Goal: Transaction & Acquisition: Purchase product/service

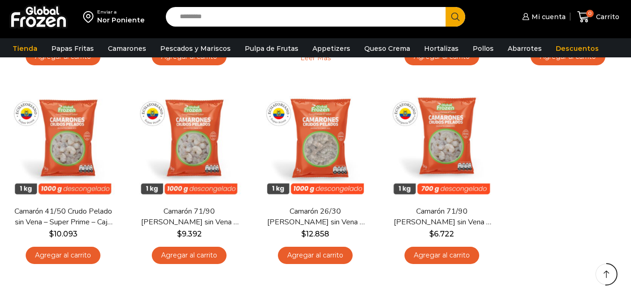
scroll to position [260, 0]
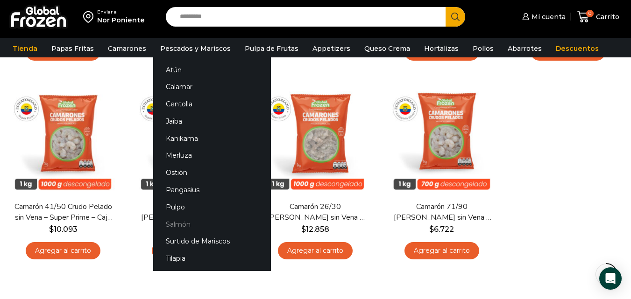
click at [170, 225] on link "Salmón" at bounding box center [212, 224] width 118 height 17
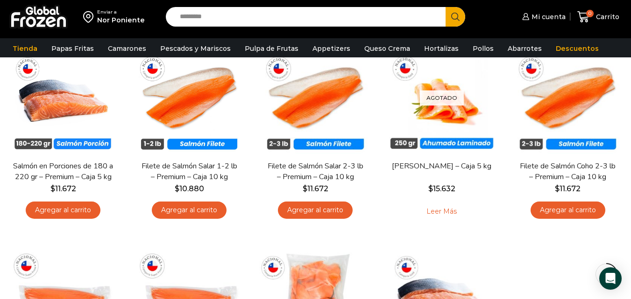
scroll to position [93, 0]
